Goal: Information Seeking & Learning: Check status

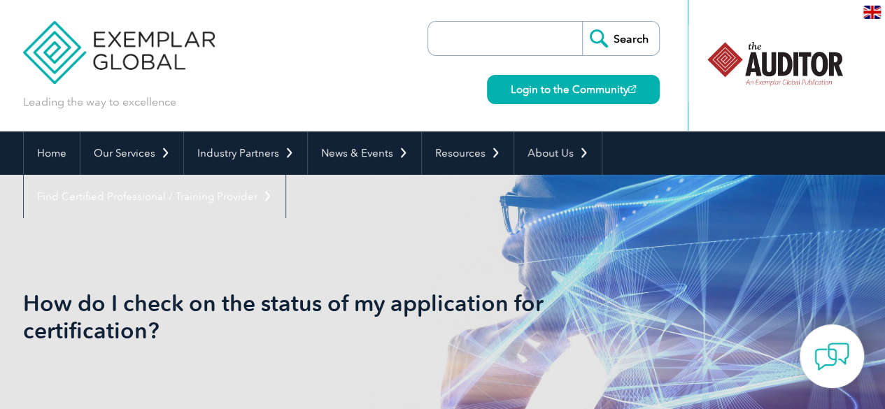
click at [470, 48] on input "search" at bounding box center [508, 39] width 147 height 34
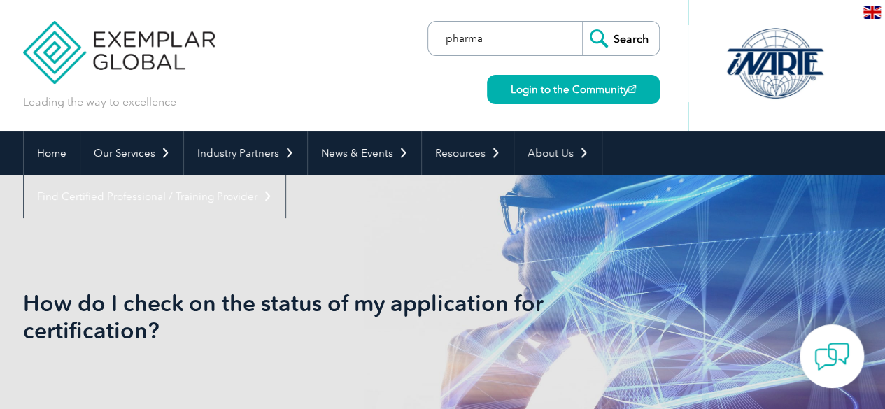
type input "pharma"
click at [614, 50] on input "Search" at bounding box center [620, 39] width 77 height 34
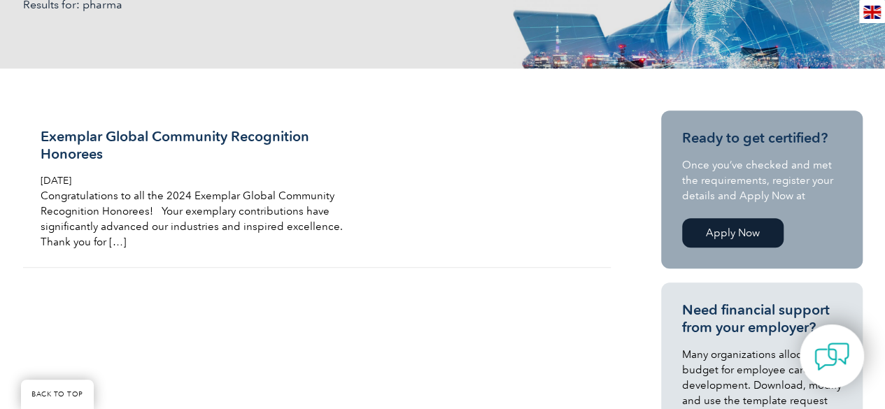
scroll to position [277, 0]
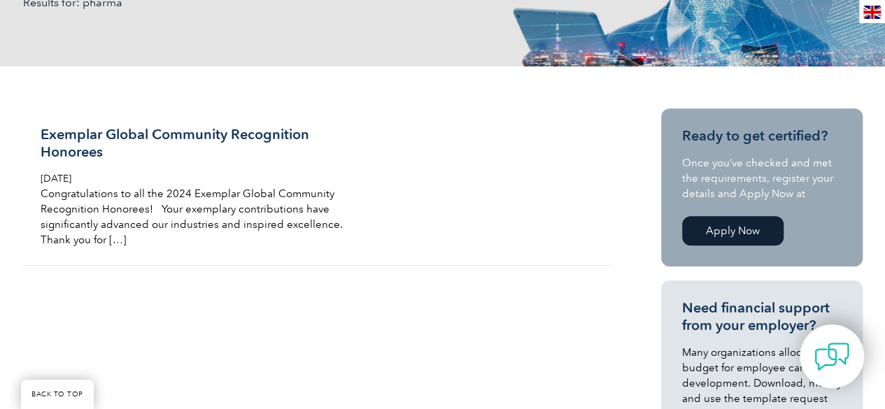
drag, startPoint x: 872, startPoint y: 101, endPoint x: 872, endPoint y: 110, distance: 8.4
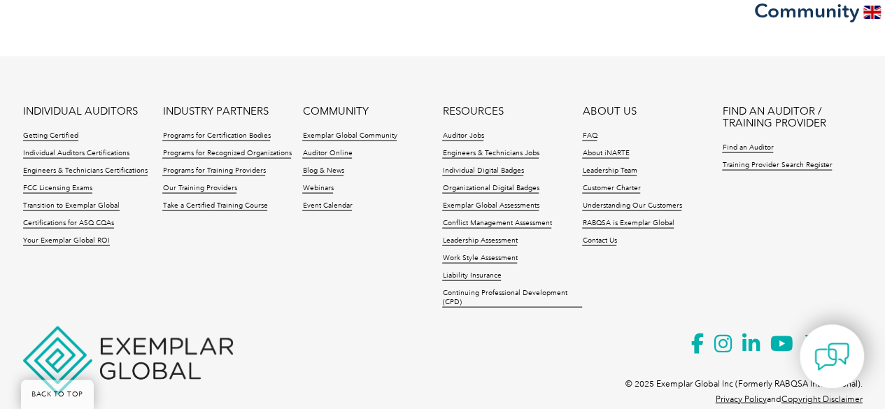
scroll to position [1383, 0]
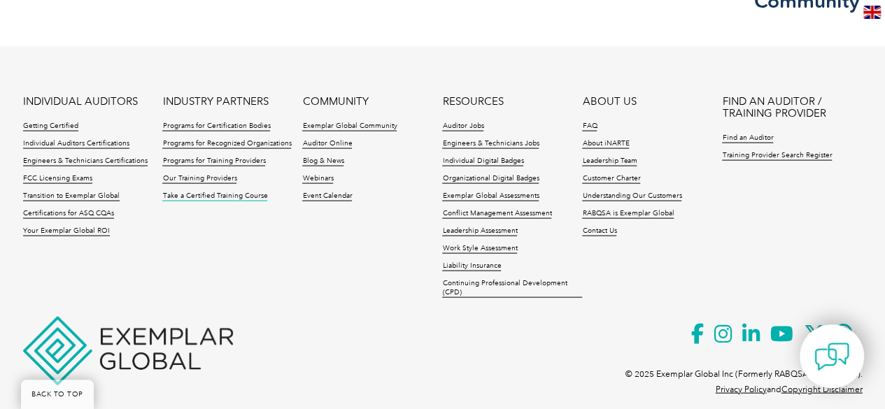
click at [206, 192] on link "Take a Certified Training Course" at bounding box center [214, 197] width 105 height 10
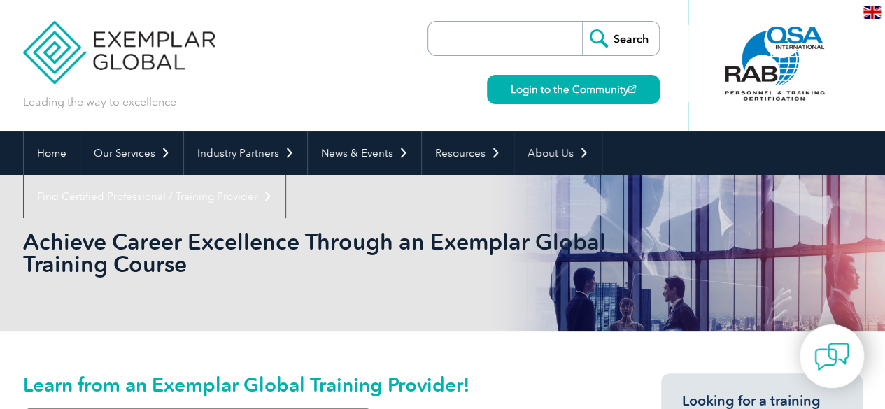
drag, startPoint x: 889, startPoint y: 50, endPoint x: 863, endPoint y: 27, distance: 34.7
